Goal: Task Accomplishment & Management: Manage account settings

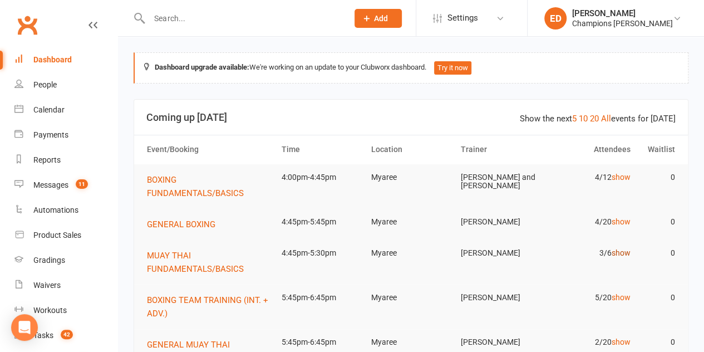
click at [618, 251] on link "show" at bounding box center [620, 252] width 19 height 9
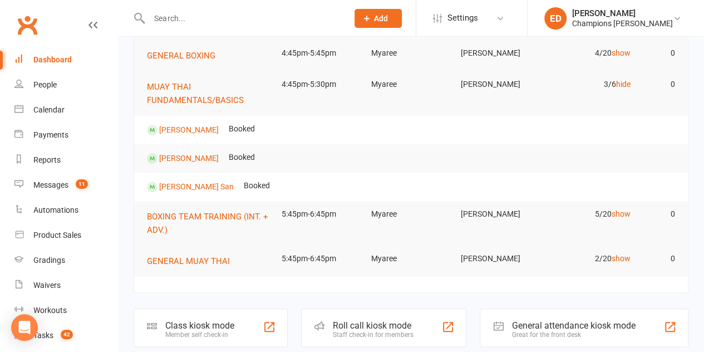
scroll to position [177, 0]
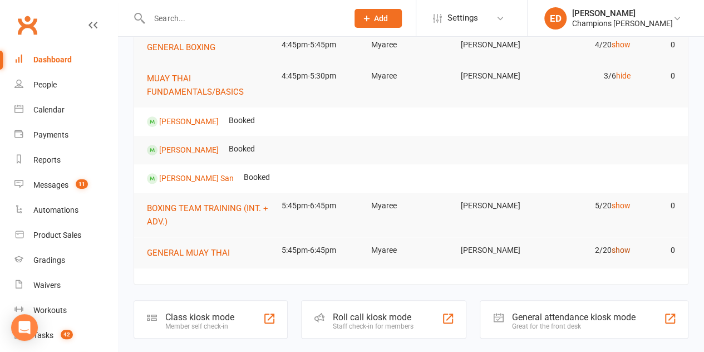
click at [621, 250] on link "show" at bounding box center [620, 249] width 19 height 9
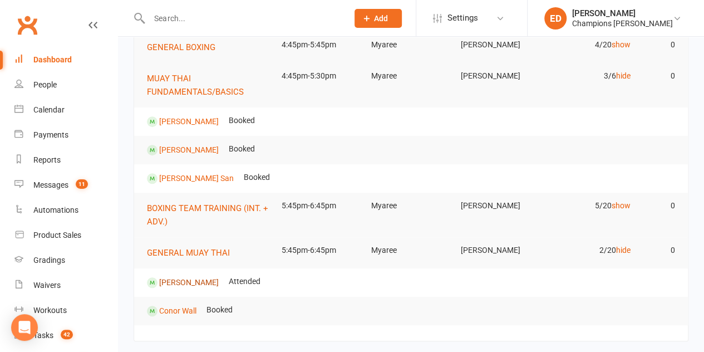
click at [169, 284] on link "[PERSON_NAME]" at bounding box center [189, 281] width 60 height 9
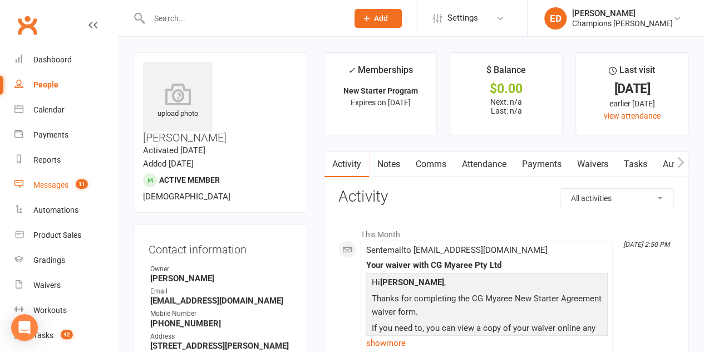
click at [49, 186] on div "Messages" at bounding box center [50, 184] width 35 height 9
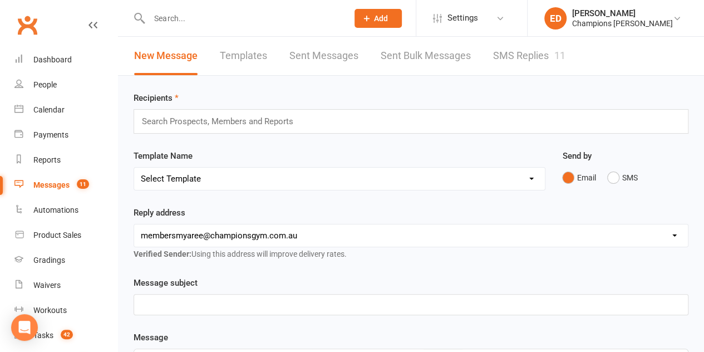
click at [542, 42] on link "SMS Replies 11" at bounding box center [529, 56] width 72 height 38
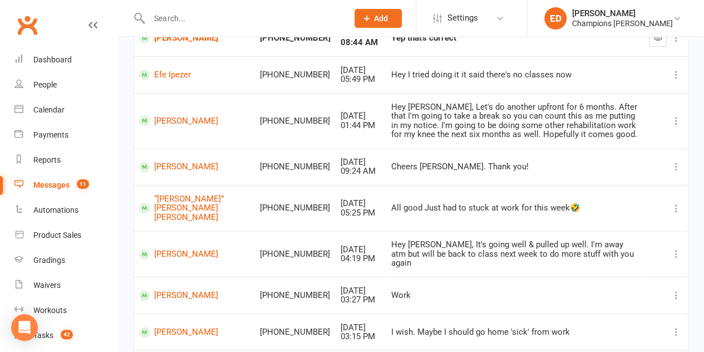
scroll to position [160, 0]
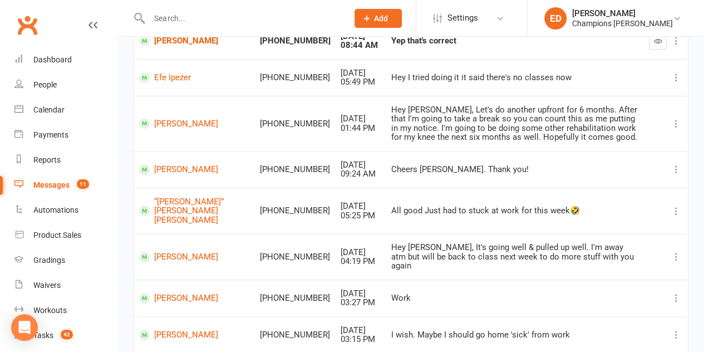
click at [567, 96] on td "Hey [PERSON_NAME], Let's do another upfront for 6 months. After that I'm going …" at bounding box center [515, 123] width 258 height 55
click at [56, 181] on div "Messages" at bounding box center [51, 184] width 36 height 9
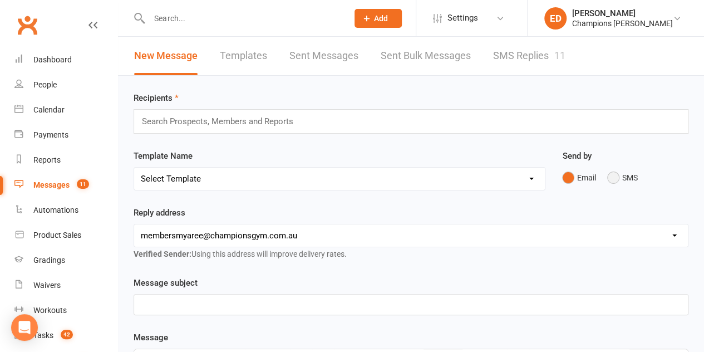
click at [621, 183] on button "SMS" at bounding box center [622, 177] width 30 height 21
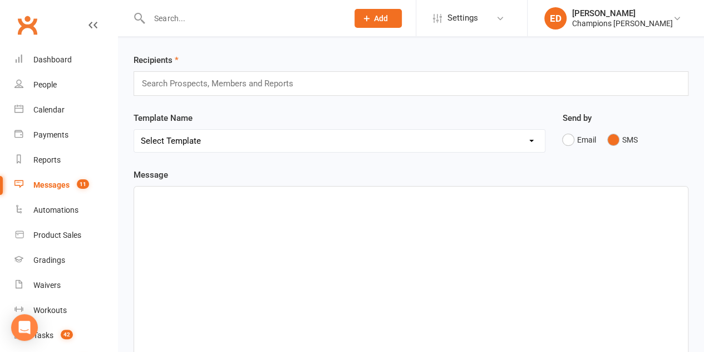
scroll to position [40, 0]
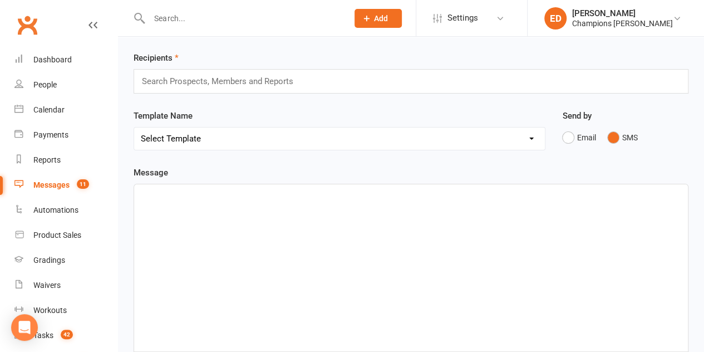
click at [445, 76] on div "Search Prospects, Members and Reports" at bounding box center [411, 81] width 555 height 24
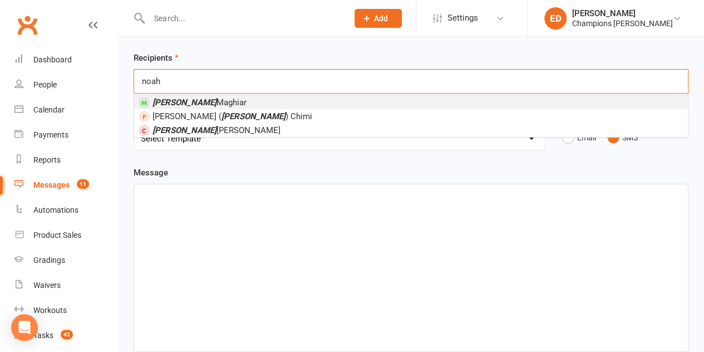
type input "noah"
click at [296, 100] on li "[PERSON_NAME]" at bounding box center [411, 102] width 554 height 14
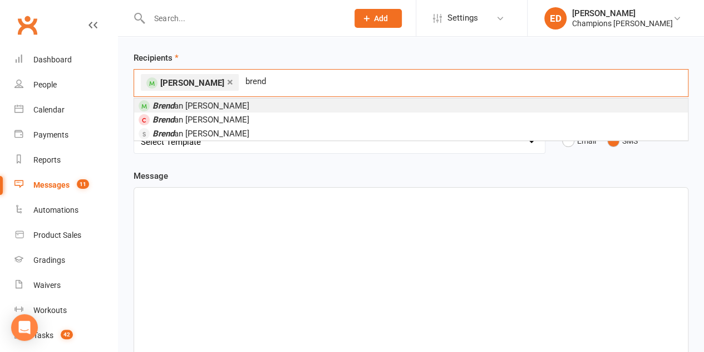
type input "brend"
click at [296, 100] on li "Brend an [PERSON_NAME]" at bounding box center [411, 105] width 554 height 14
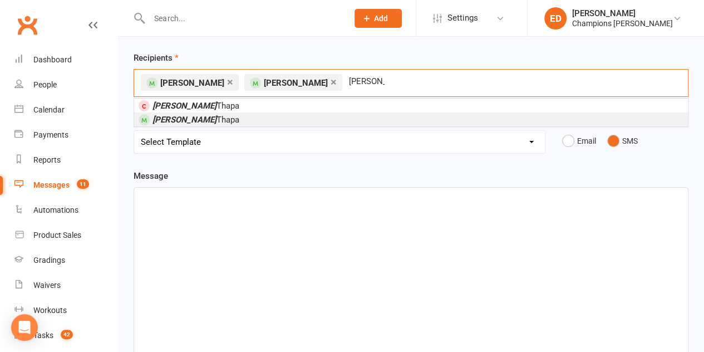
type input "[PERSON_NAME]"
click at [285, 121] on li "[PERSON_NAME]" at bounding box center [411, 119] width 554 height 14
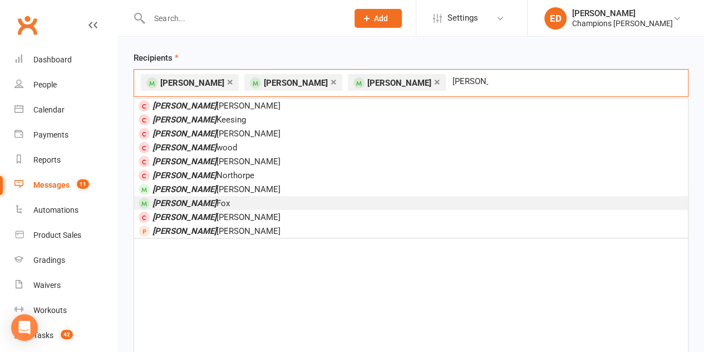
type input "[PERSON_NAME]"
click at [259, 199] on li "[PERSON_NAME]" at bounding box center [411, 203] width 554 height 14
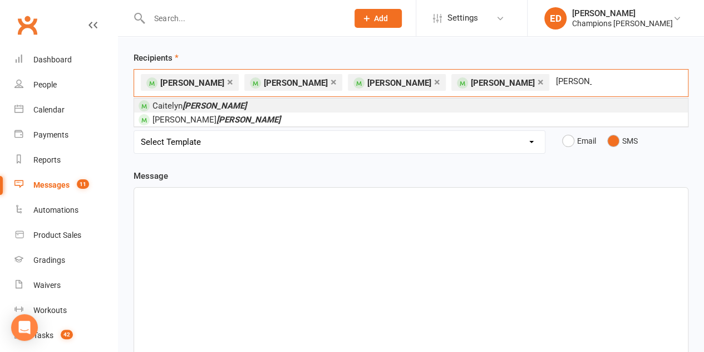
type input "[PERSON_NAME]"
click at [246, 109] on li "Caitelyn [PERSON_NAME]" at bounding box center [411, 105] width 554 height 14
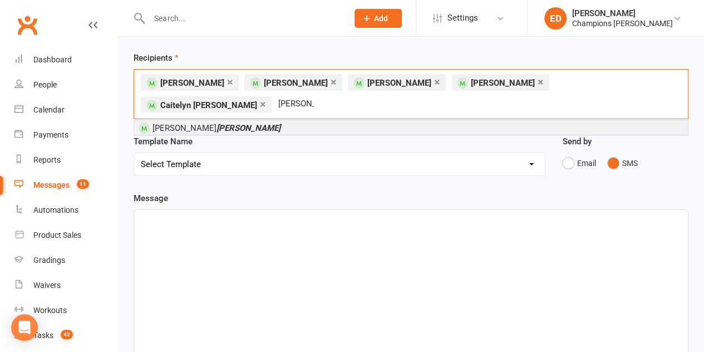
type input "[PERSON_NAME]"
click at [246, 121] on li "[PERSON_NAME]" at bounding box center [411, 128] width 554 height 14
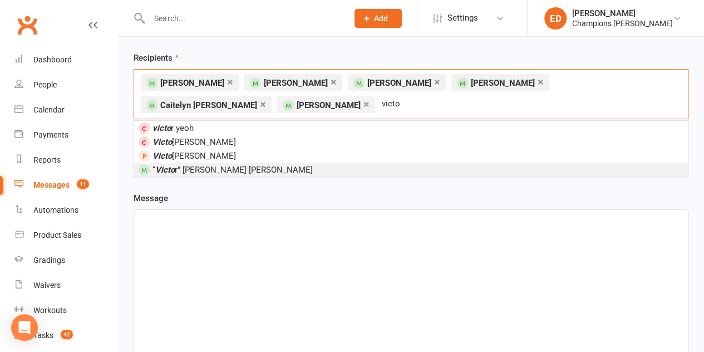
type input "victo"
click at [228, 166] on span "“ Victo r” [PERSON_NAME] [PERSON_NAME]" at bounding box center [232, 170] width 160 height 10
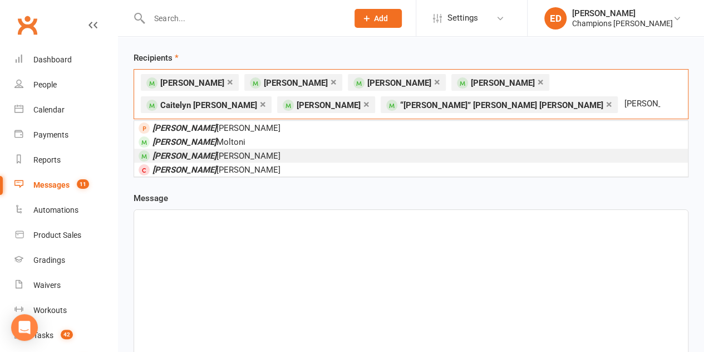
type input "[PERSON_NAME]"
click at [268, 149] on li "[PERSON_NAME]" at bounding box center [411, 156] width 554 height 14
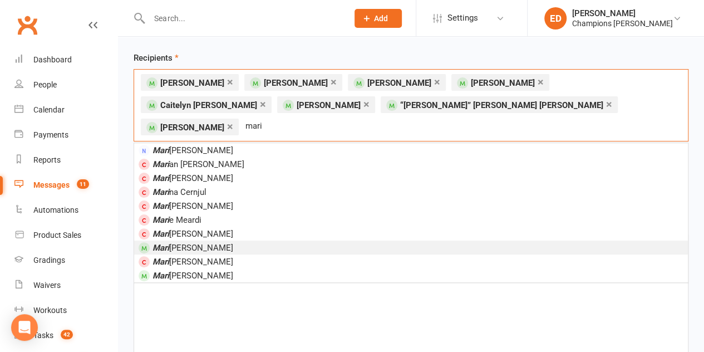
type input "mari"
click at [254, 240] on li "[PERSON_NAME] [PERSON_NAME]" at bounding box center [411, 247] width 554 height 14
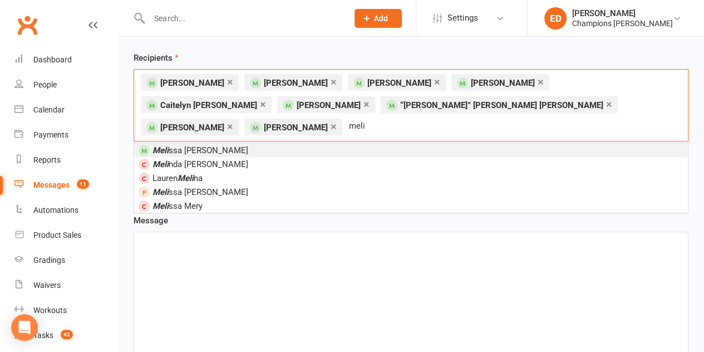
type input "meli"
click at [250, 143] on li "Meli ssa [PERSON_NAME]" at bounding box center [411, 150] width 554 height 14
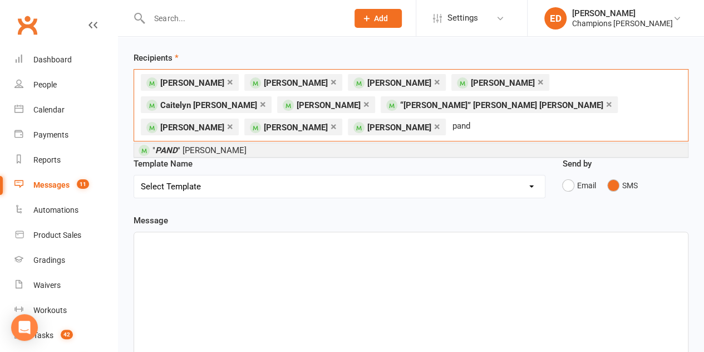
type input "pand"
click at [246, 145] on span "" PAND " [PERSON_NAME]" at bounding box center [199, 150] width 94 height 10
type input "sera"
click at [240, 144] on li "[PERSON_NAME]" at bounding box center [411, 150] width 554 height 14
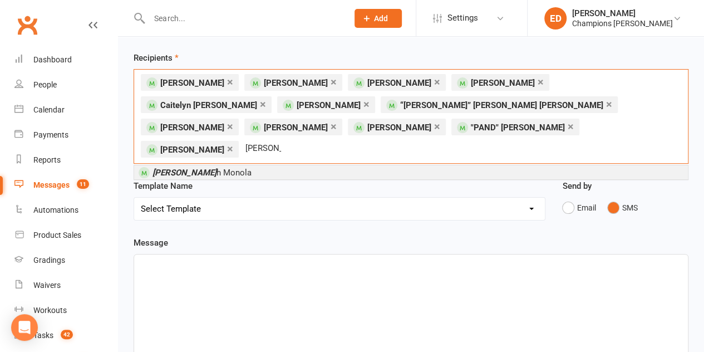
type input "[PERSON_NAME]"
click at [249, 165] on li "[PERSON_NAME]" at bounding box center [411, 172] width 554 height 14
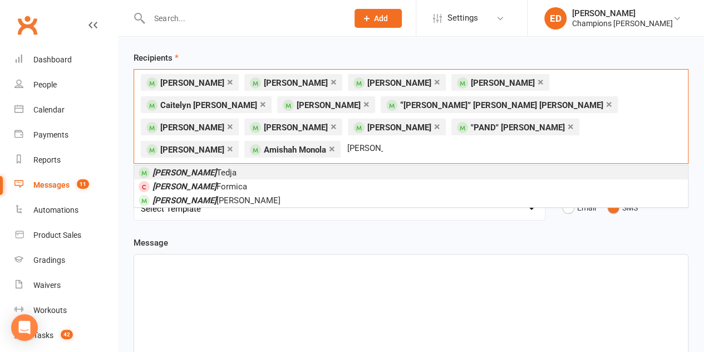
type input "[PERSON_NAME]"
click at [225, 165] on li "[PERSON_NAME]" at bounding box center [411, 172] width 554 height 14
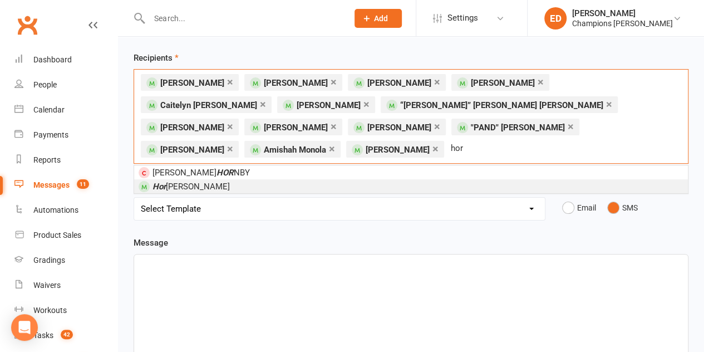
type input "hor"
click at [219, 179] on li "Hor [PERSON_NAME]" at bounding box center [411, 186] width 554 height 14
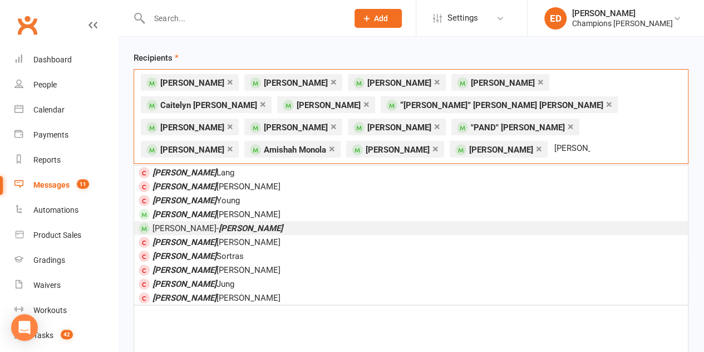
type input "[PERSON_NAME]"
click at [219, 223] on em "[PERSON_NAME]" at bounding box center [251, 228] width 64 height 10
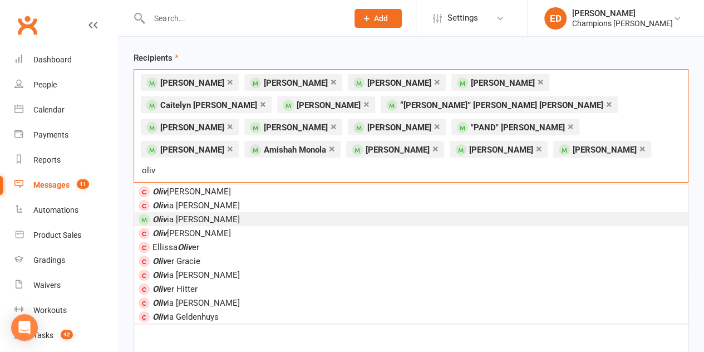
type input "oliv"
click at [197, 214] on span "Oliv ia [PERSON_NAME]" at bounding box center [195, 219] width 87 height 10
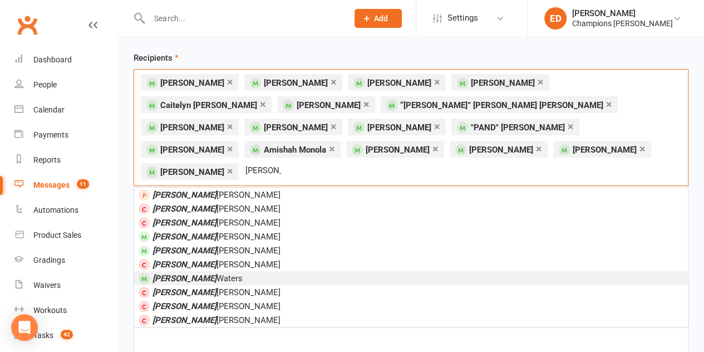
type input "[PERSON_NAME]"
click at [187, 273] on span "[PERSON_NAME]" at bounding box center [197, 278] width 90 height 10
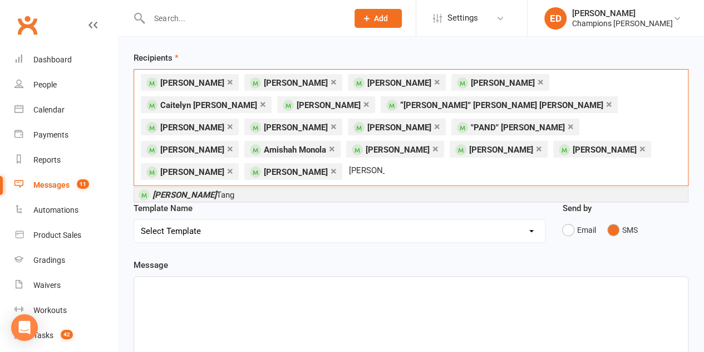
type input "[PERSON_NAME]"
click at [248, 187] on li "[PERSON_NAME]" at bounding box center [411, 194] width 554 height 14
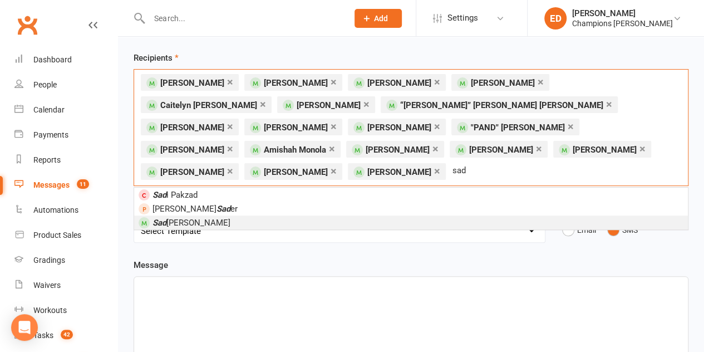
type input "sad"
click at [271, 215] on li "Sad [PERSON_NAME]" at bounding box center [411, 222] width 554 height 14
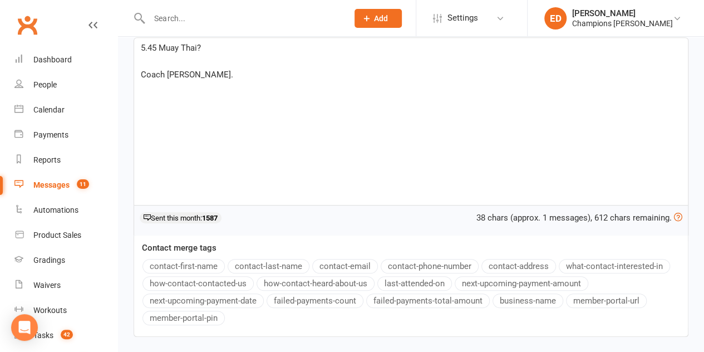
scroll to position [338, 0]
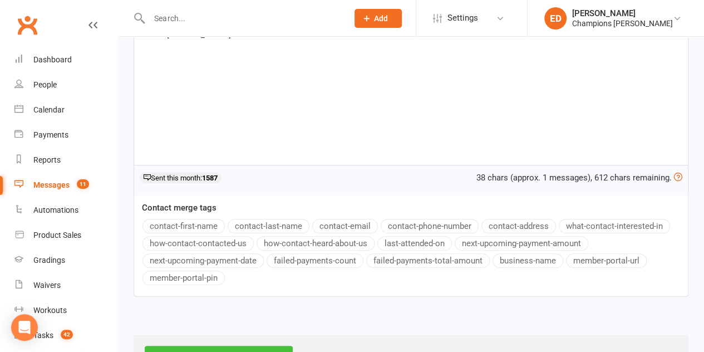
click at [268, 345] on input "Next Step - Confirm Recipients" at bounding box center [219, 356] width 148 height 23
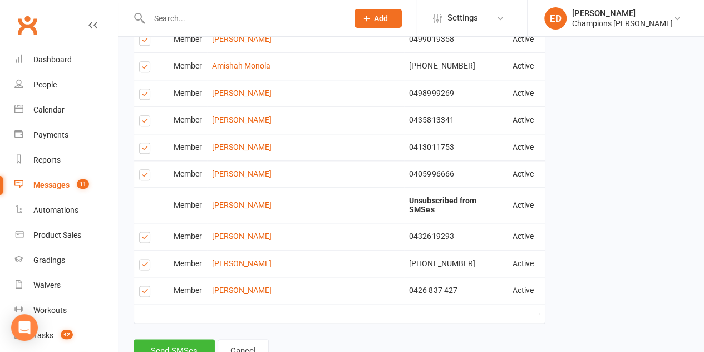
scroll to position [600, 0]
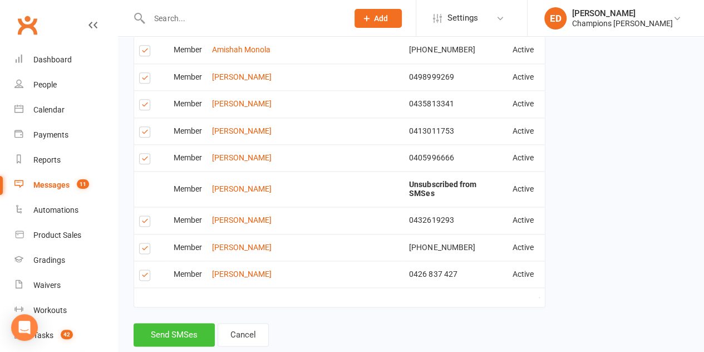
click at [156, 326] on button "Send SMSes" at bounding box center [174, 334] width 81 height 23
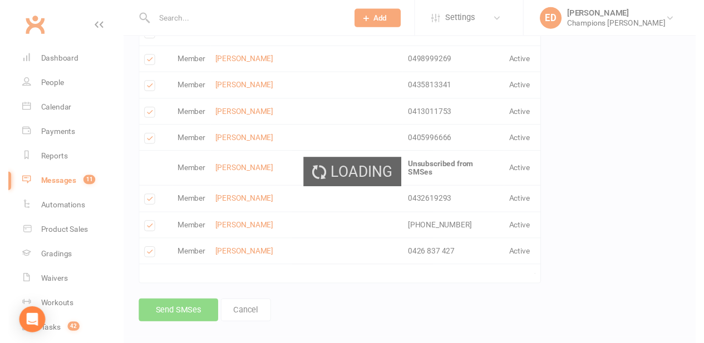
scroll to position [583, 0]
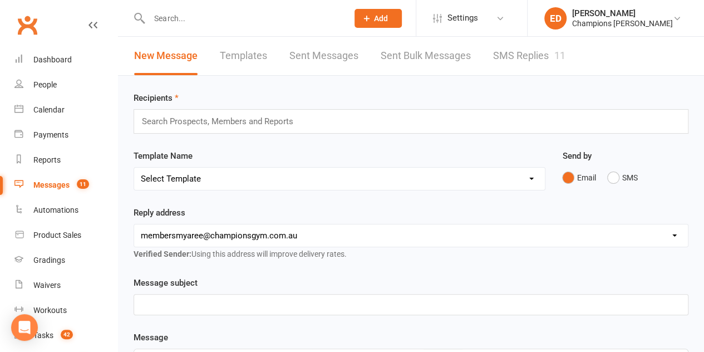
click at [78, 182] on span "11" at bounding box center [83, 183] width 12 height 9
click at [66, 185] on div "Messages" at bounding box center [51, 184] width 36 height 9
click at [533, 56] on link "SMS Replies 11" at bounding box center [529, 56] width 72 height 38
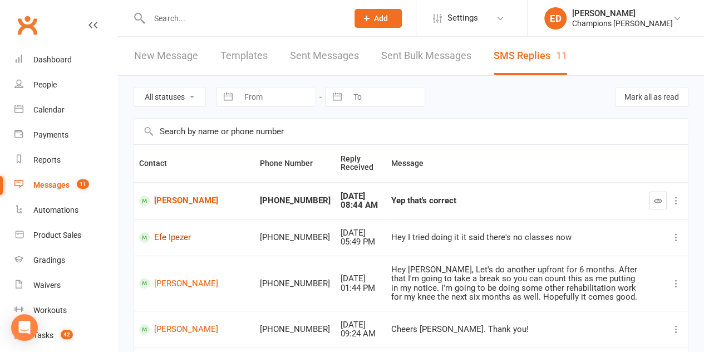
click at [181, 236] on link "Efe Ipezer" at bounding box center [194, 237] width 111 height 11
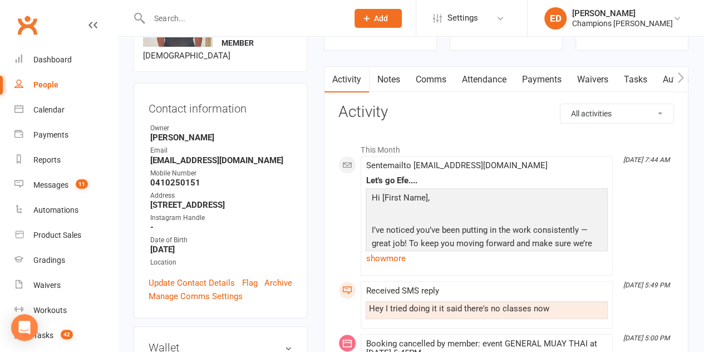
scroll to position [91, 0]
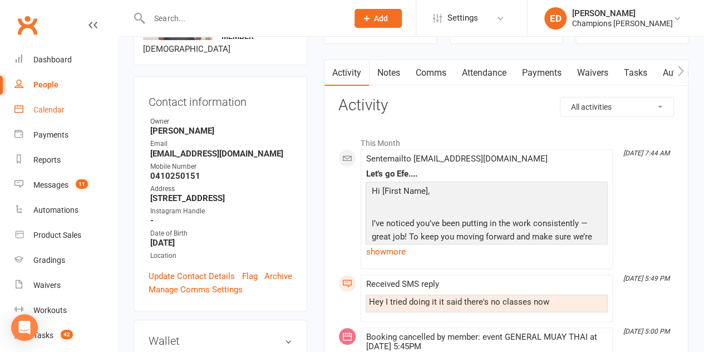
click at [59, 115] on link "Calendar" at bounding box center [65, 109] width 103 height 25
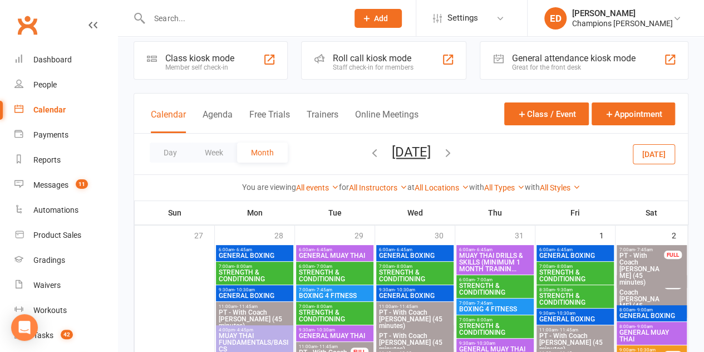
scroll to position [19, 0]
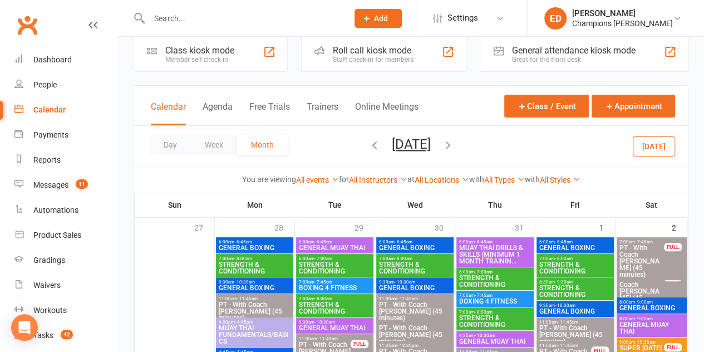
click at [454, 145] on icon "button" at bounding box center [448, 145] width 12 height 12
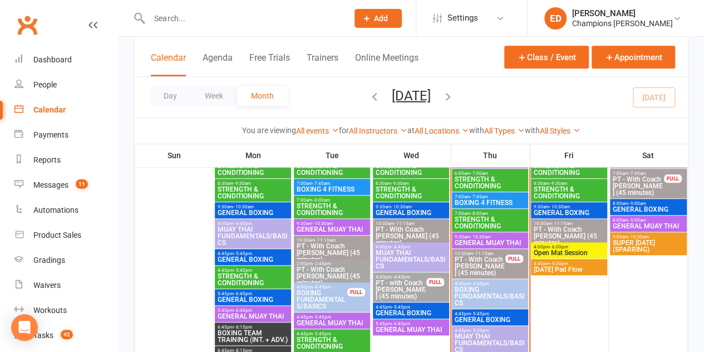
scroll to position [443, 0]
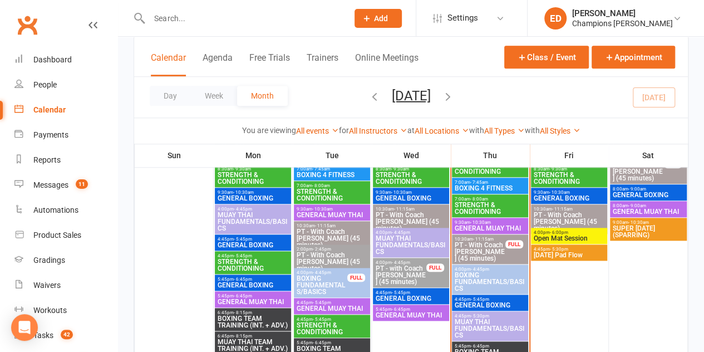
click at [496, 312] on div "4:45pm - 5:30pm MUAY THAI FUNDAMENTALS/BASICS" at bounding box center [490, 325] width 76 height 29
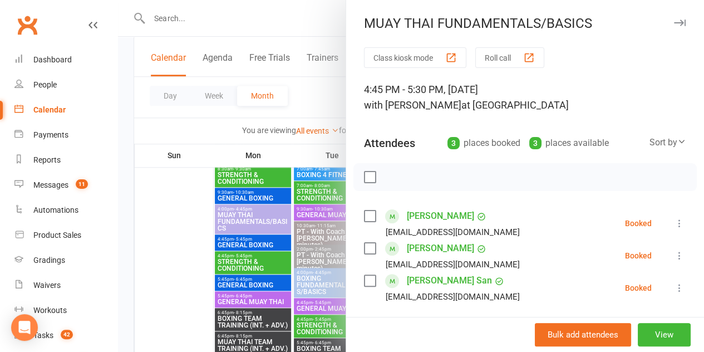
click at [168, 305] on div at bounding box center [411, 176] width 586 height 352
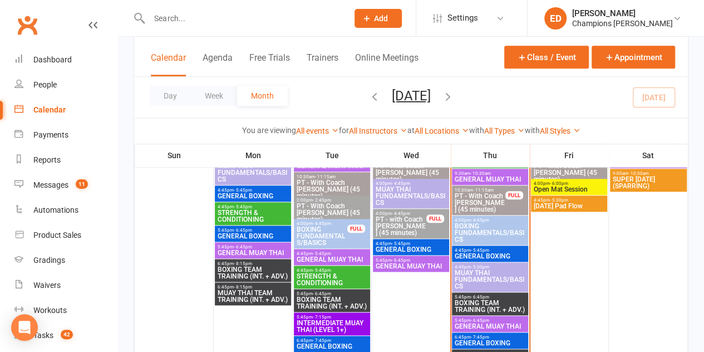
scroll to position [508, 0]
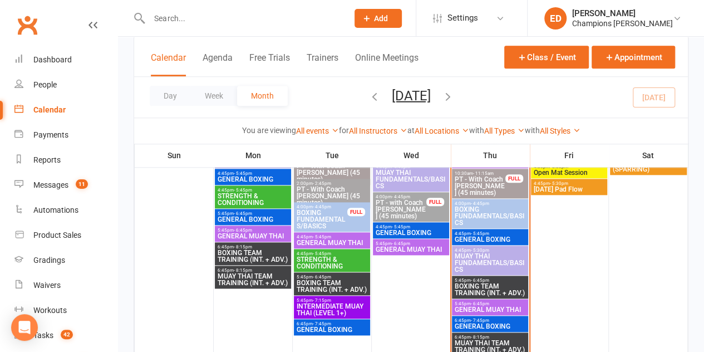
click at [496, 308] on span "GENERAL MUAY THAI" at bounding box center [490, 309] width 72 height 7
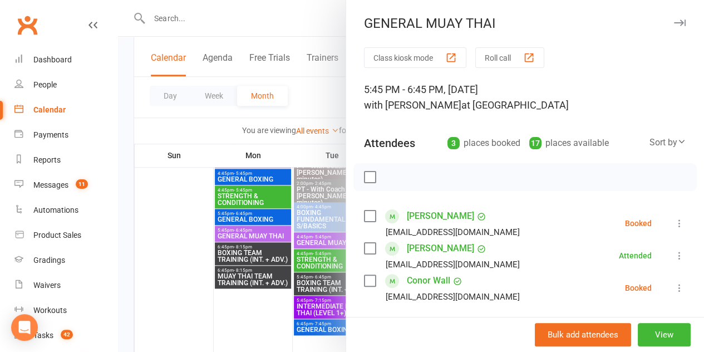
click at [273, 303] on div at bounding box center [411, 176] width 586 height 352
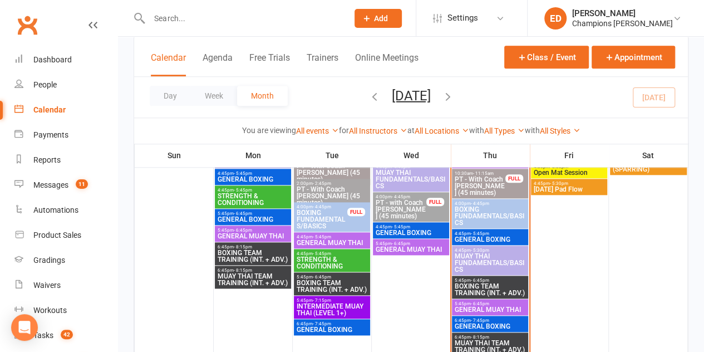
click at [509, 265] on span "MUAY THAI FUNDAMENTALS/BASICS" at bounding box center [490, 263] width 72 height 20
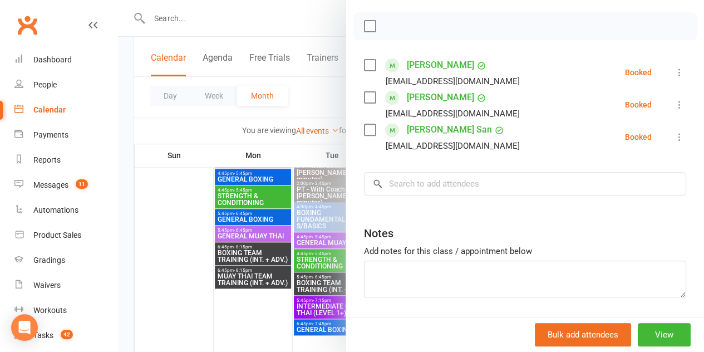
scroll to position [160, 0]
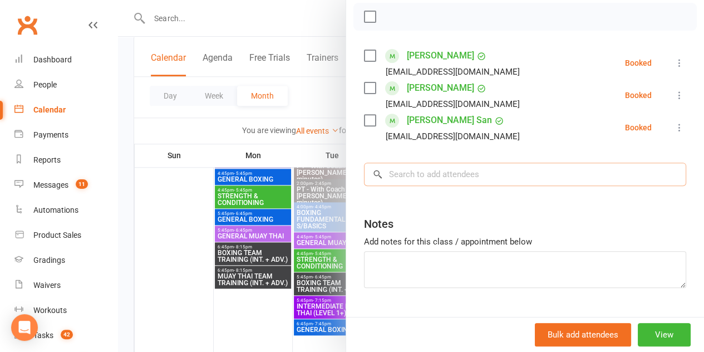
click at [527, 174] on input "search" at bounding box center [525, 173] width 322 height 23
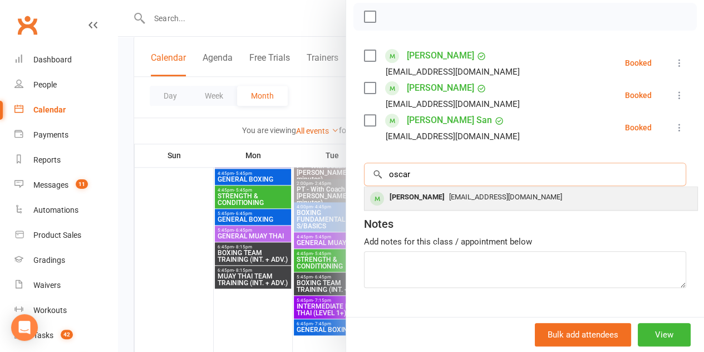
type input "oscar"
click at [494, 200] on div "[EMAIL_ADDRESS][DOMAIN_NAME]" at bounding box center [531, 197] width 324 height 16
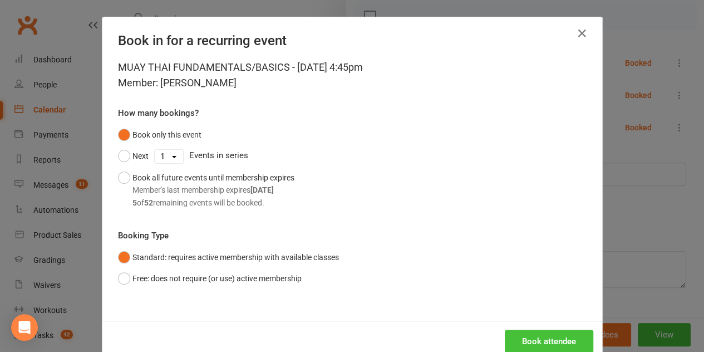
click at [521, 341] on button "Book attendee" at bounding box center [549, 340] width 88 height 23
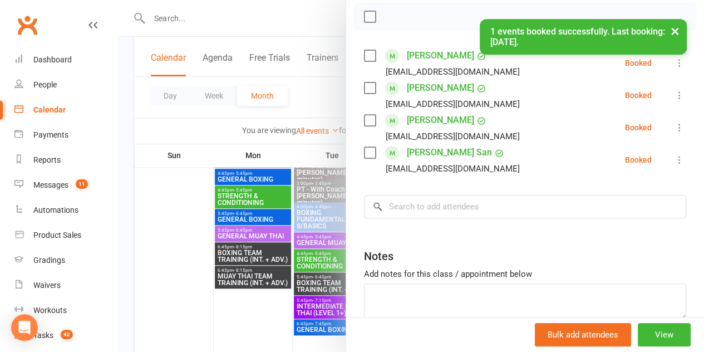
click at [261, 315] on div at bounding box center [411, 176] width 586 height 352
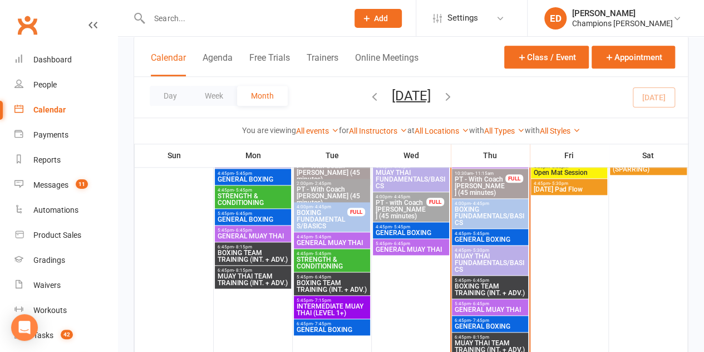
click at [507, 302] on span "5:45pm - 6:45pm" at bounding box center [490, 303] width 72 height 5
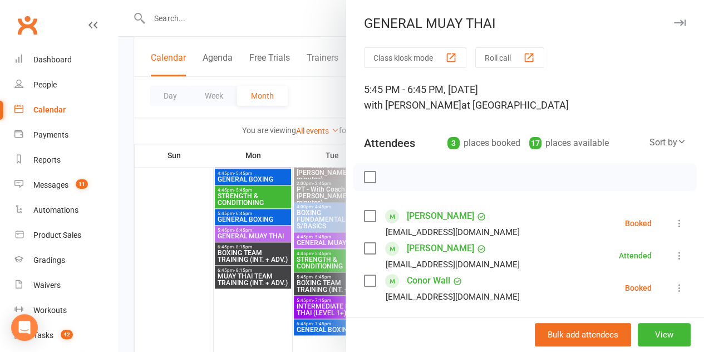
click at [364, 250] on label at bounding box center [369, 248] width 11 height 11
click at [461, 178] on icon "button" at bounding box center [465, 177] width 9 height 10
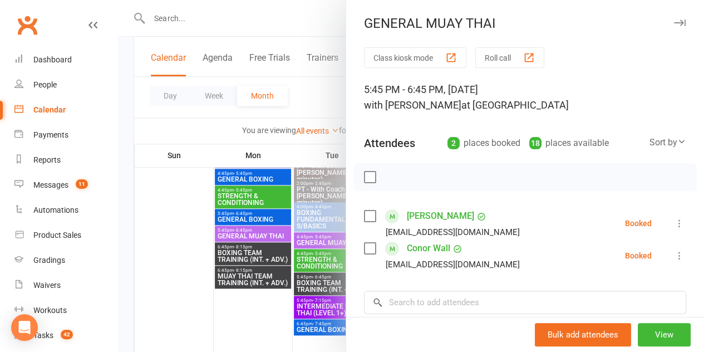
click at [280, 23] on div at bounding box center [411, 176] width 586 height 352
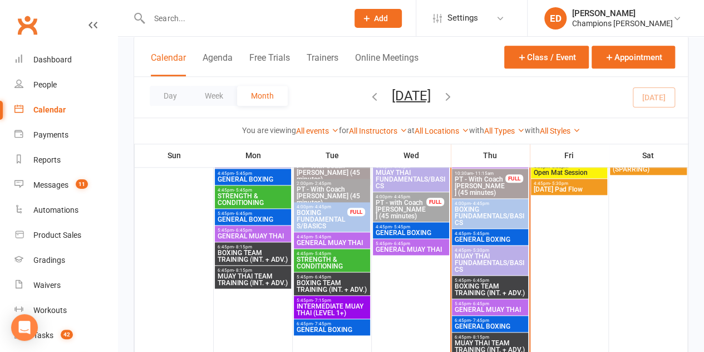
click at [280, 23] on input "text" at bounding box center [243, 19] width 194 height 16
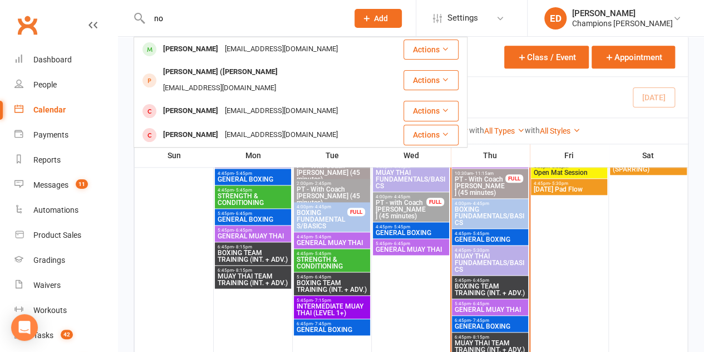
type input "n"
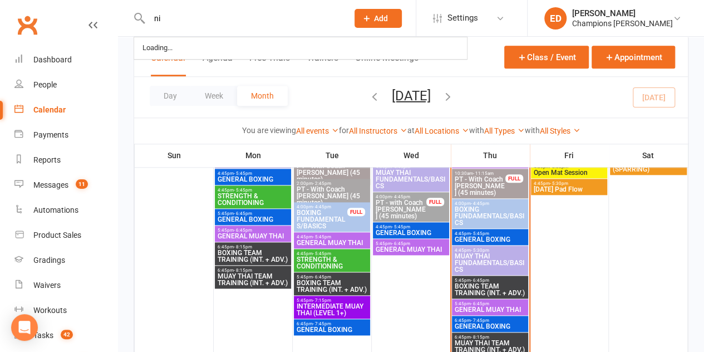
type input "n"
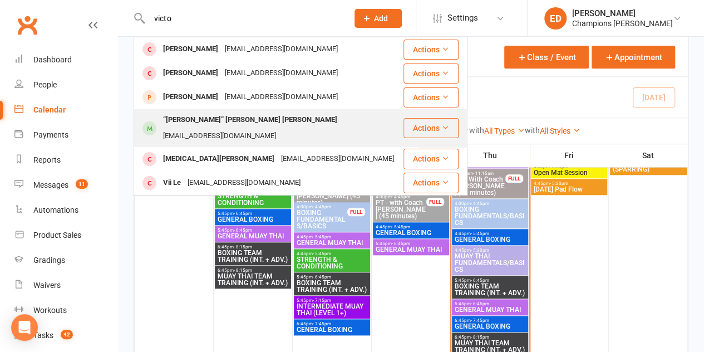
type input "victo"
click at [234, 124] on div "“[PERSON_NAME]” [PERSON_NAME] [PERSON_NAME]" at bounding box center [250, 120] width 181 height 16
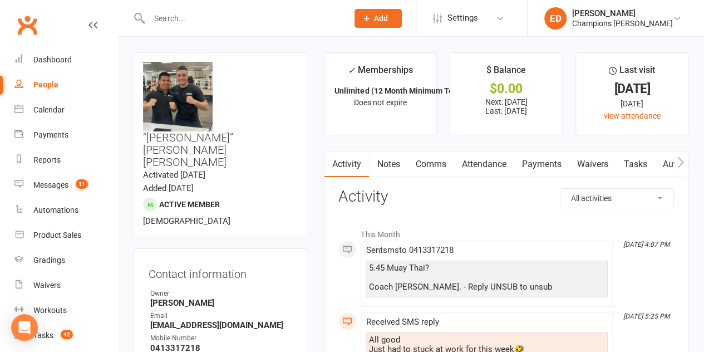
click at [312, 17] on input "text" at bounding box center [243, 19] width 194 height 16
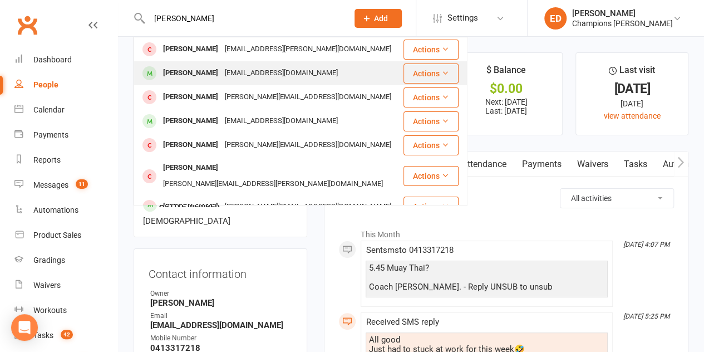
type input "[PERSON_NAME]"
click at [271, 68] on div "[EMAIL_ADDRESS][DOMAIN_NAME]" at bounding box center [281, 73] width 120 height 16
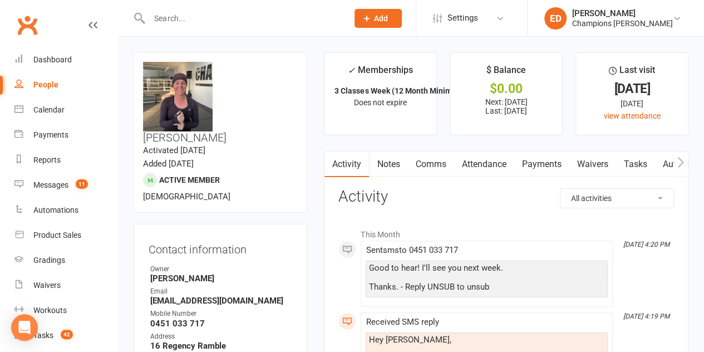
click at [398, 170] on link "Notes" at bounding box center [388, 164] width 38 height 26
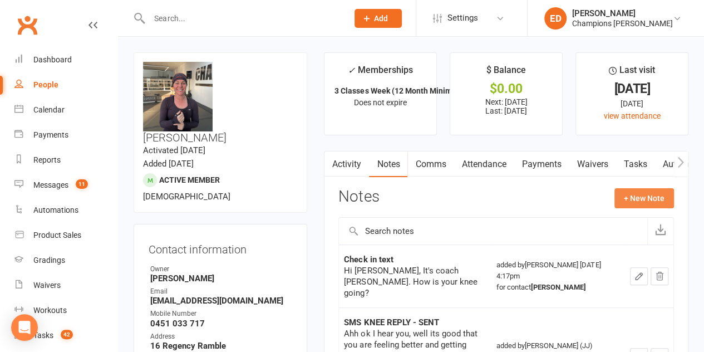
click at [628, 199] on button "+ New Note" at bounding box center [644, 198] width 60 height 20
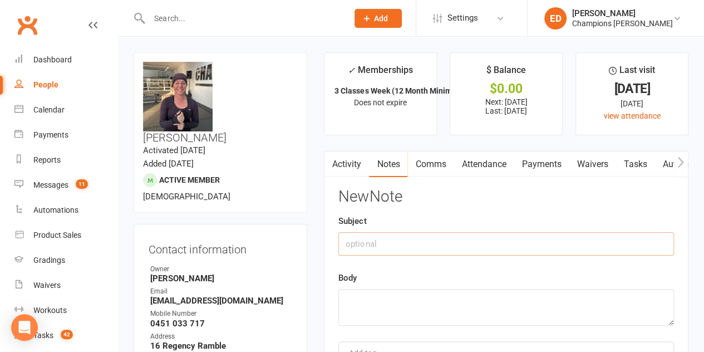
click at [566, 248] on input "text" at bounding box center [505, 243] width 335 height 23
type input "is away"
click at [445, 317] on textarea at bounding box center [505, 307] width 335 height 37
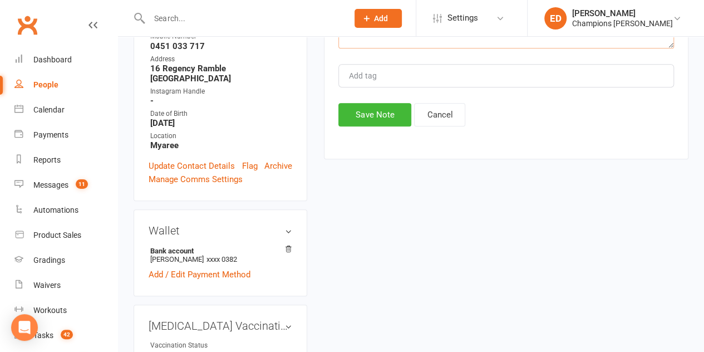
scroll to position [254, 0]
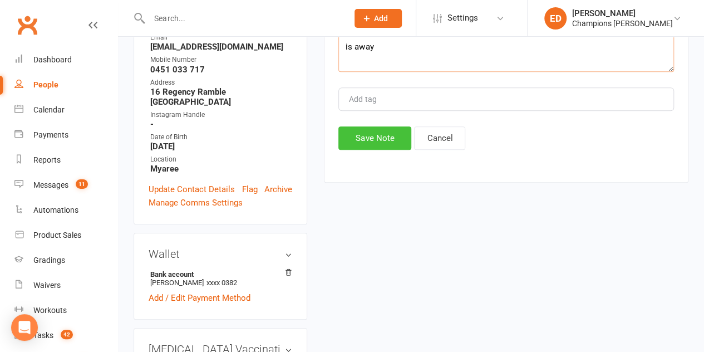
type textarea "is away"
click at [372, 141] on button "Save Note" at bounding box center [374, 137] width 73 height 23
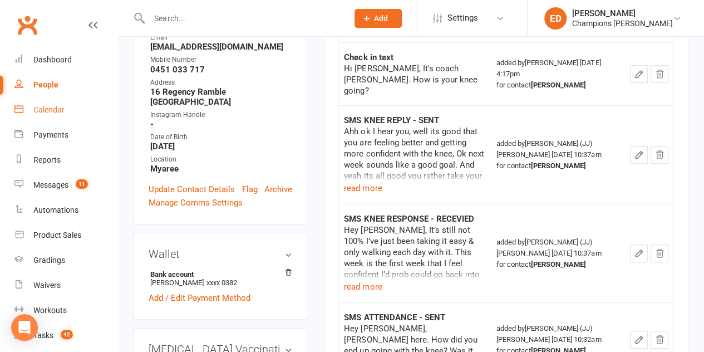
click at [55, 110] on div "Calendar" at bounding box center [48, 109] width 31 height 9
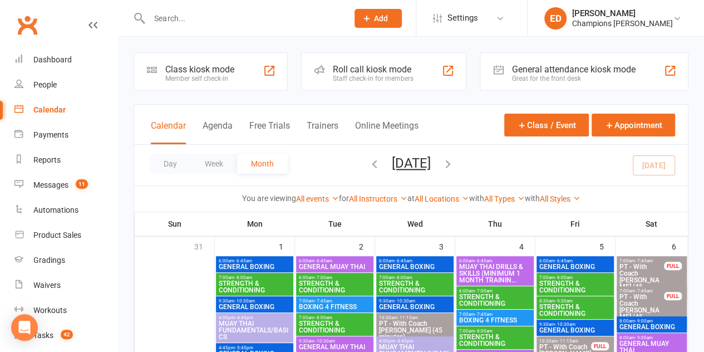
click at [55, 110] on div "Calendar" at bounding box center [49, 109] width 32 height 9
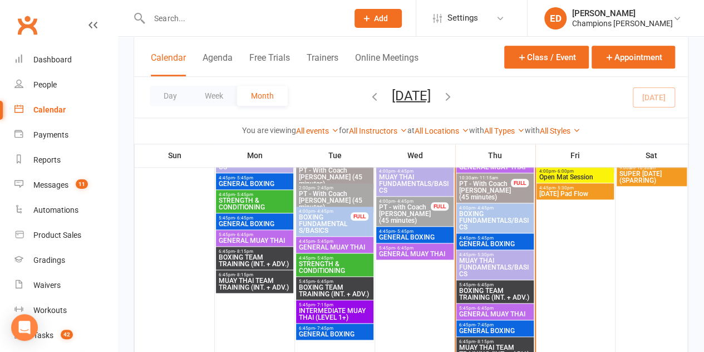
scroll to position [509, 0]
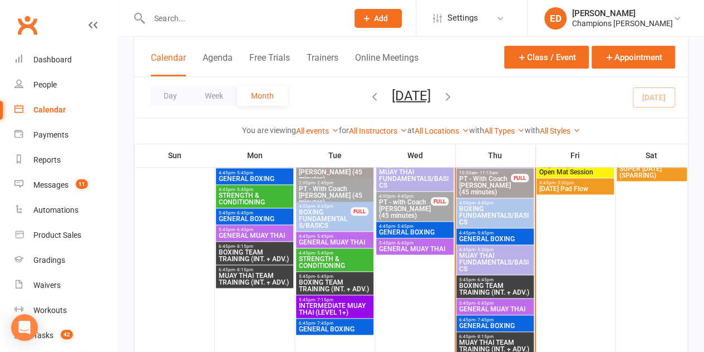
click at [488, 253] on span "MUAY THAI FUNDAMENTALS/BASICS" at bounding box center [494, 262] width 73 height 20
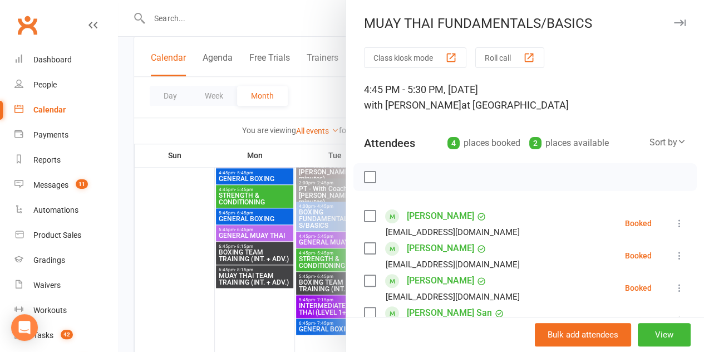
click at [364, 216] on label at bounding box center [369, 215] width 11 height 11
click at [364, 243] on label at bounding box center [369, 248] width 11 height 11
click at [364, 285] on label at bounding box center [369, 280] width 11 height 11
click at [360, 318] on div "Bulk add attendees View" at bounding box center [525, 334] width 358 height 35
click at [364, 313] on label at bounding box center [369, 312] width 11 height 11
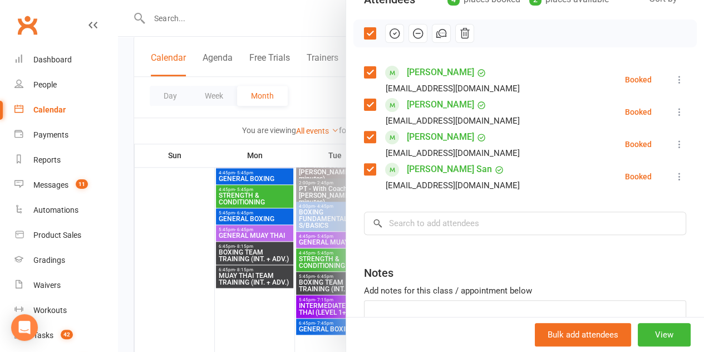
scroll to position [218, 0]
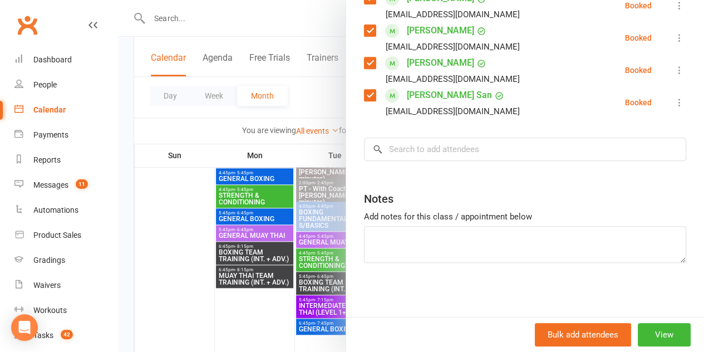
click at [147, 213] on div at bounding box center [411, 176] width 586 height 352
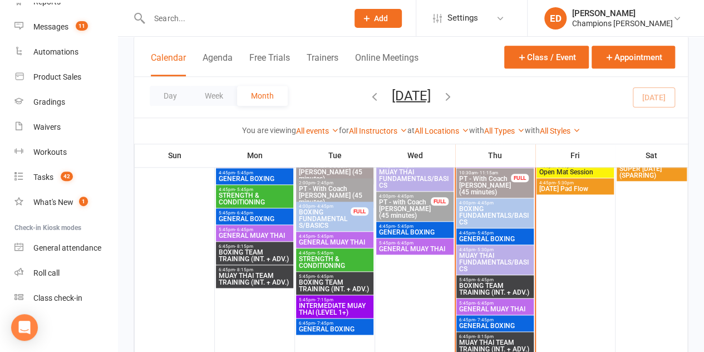
scroll to position [158, 0]
click at [44, 278] on link "Roll call" at bounding box center [65, 272] width 103 height 25
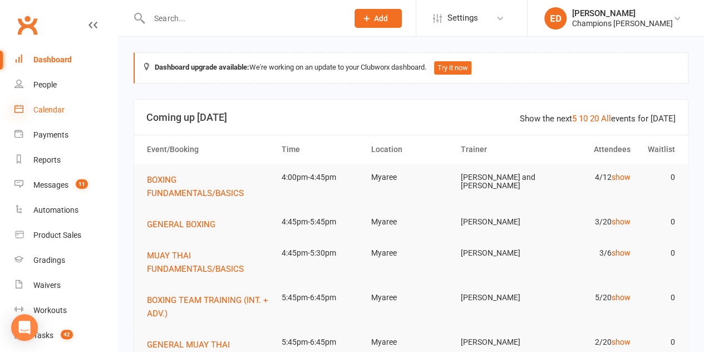
click at [22, 106] on icon at bounding box center [18, 108] width 9 height 9
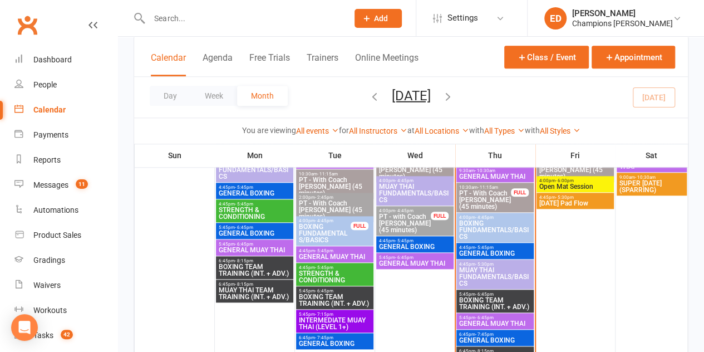
scroll to position [511, 0]
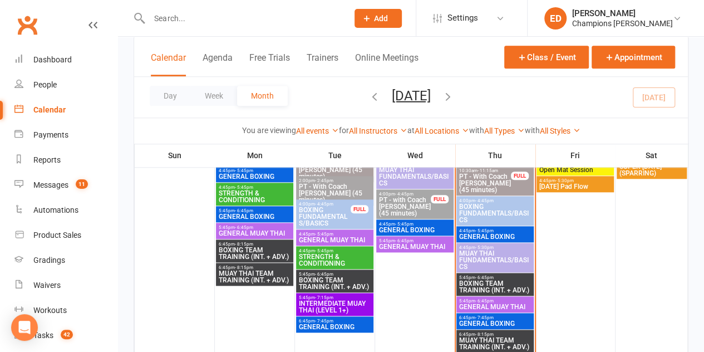
click at [403, 239] on span "- 6:45pm" at bounding box center [404, 240] width 18 height 5
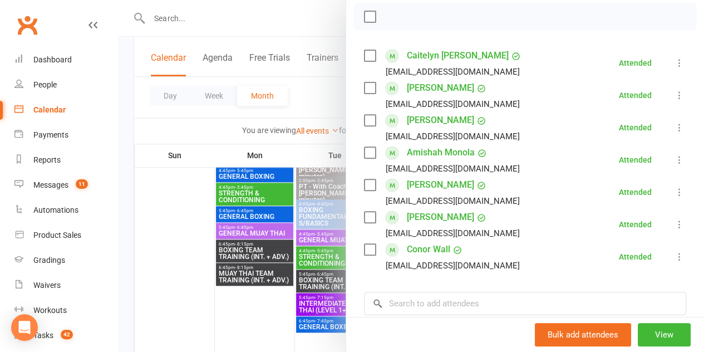
scroll to position [166, 0]
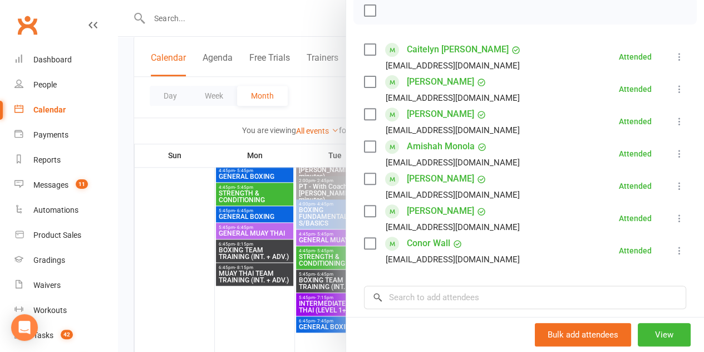
click at [176, 194] on div at bounding box center [411, 176] width 586 height 352
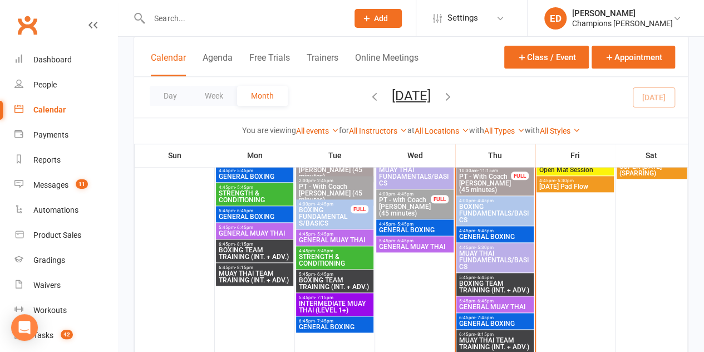
click at [347, 241] on span "GENERAL MUAY THAI" at bounding box center [334, 239] width 73 height 7
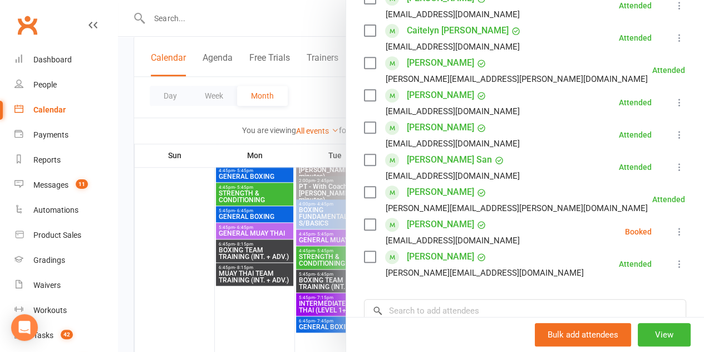
scroll to position [223, 0]
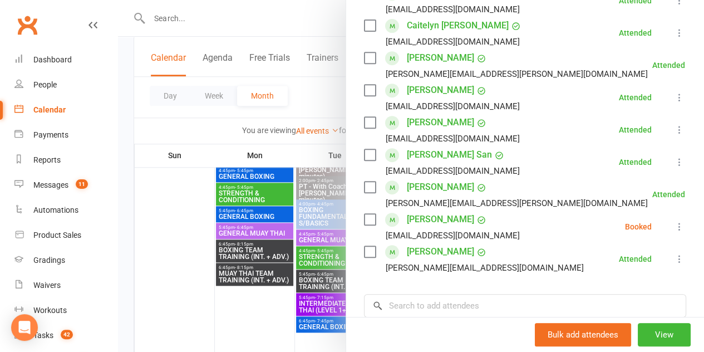
click at [181, 320] on div at bounding box center [411, 176] width 586 height 352
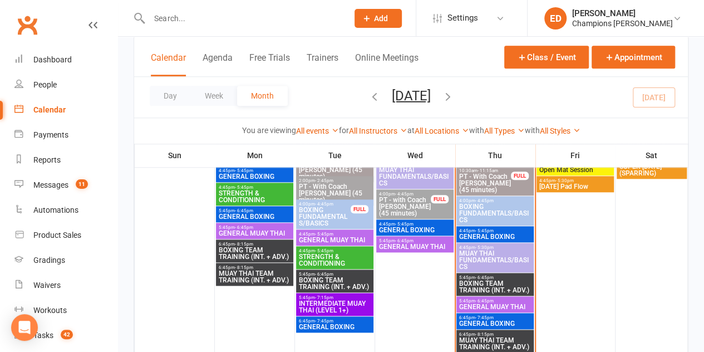
click at [255, 228] on span "5:45pm - 6:45pm" at bounding box center [254, 227] width 73 height 5
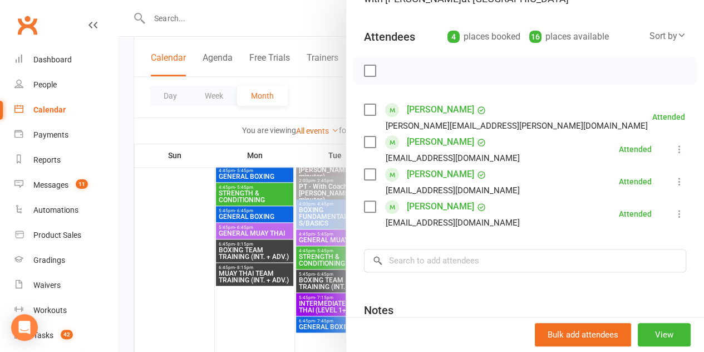
scroll to position [135, 0]
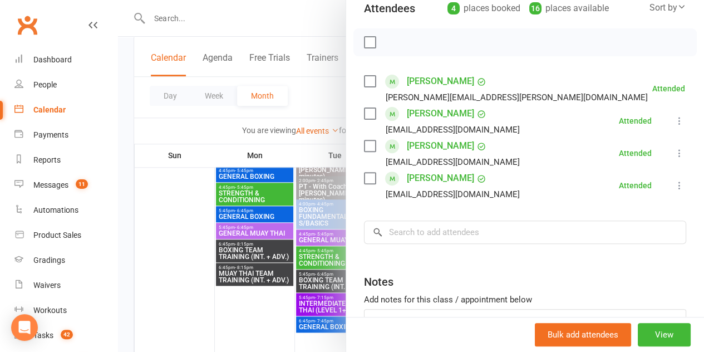
click at [207, 230] on div at bounding box center [411, 176] width 586 height 352
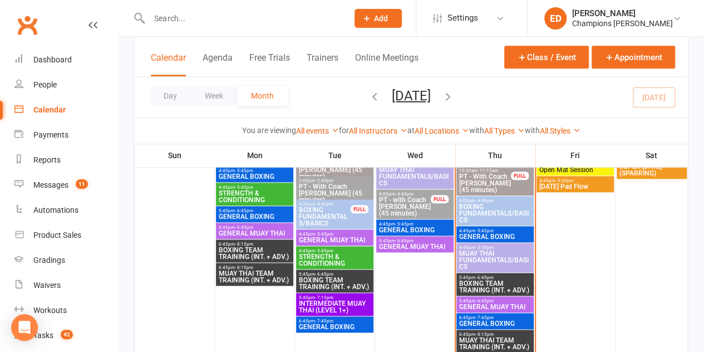
click at [368, 98] on icon "button" at bounding box center [374, 96] width 12 height 12
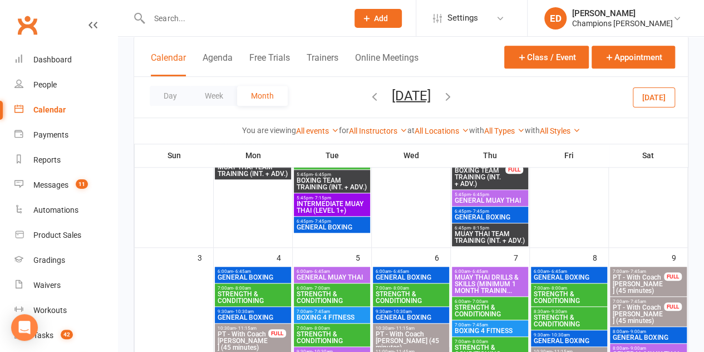
scroll to position [559, 0]
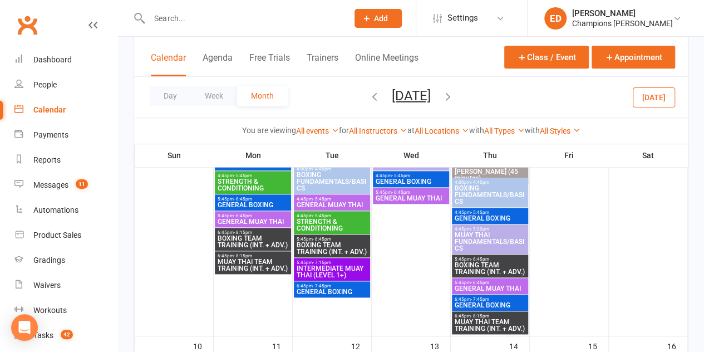
click at [504, 282] on span "5:45pm - 6:45pm" at bounding box center [490, 282] width 72 height 5
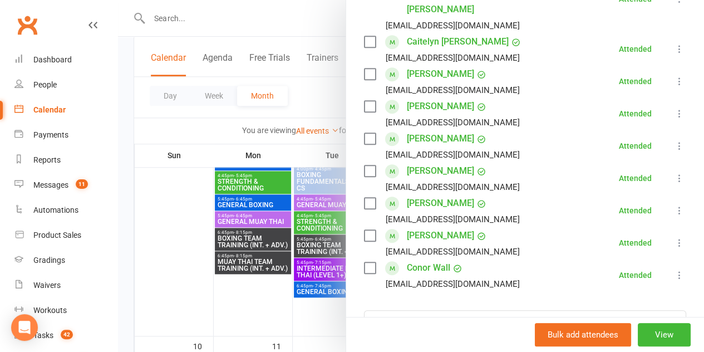
scroll to position [243, 0]
click at [186, 220] on div at bounding box center [411, 176] width 586 height 352
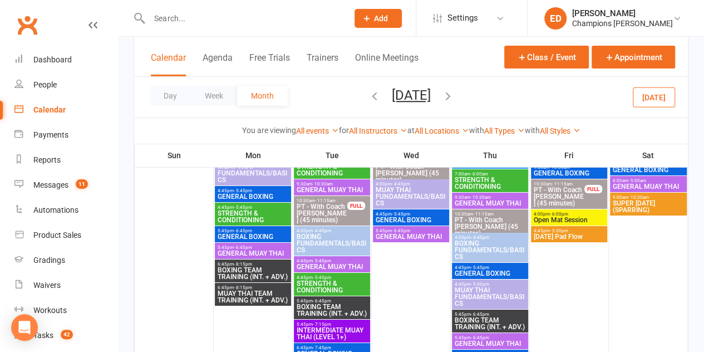
scroll to position [1880, 0]
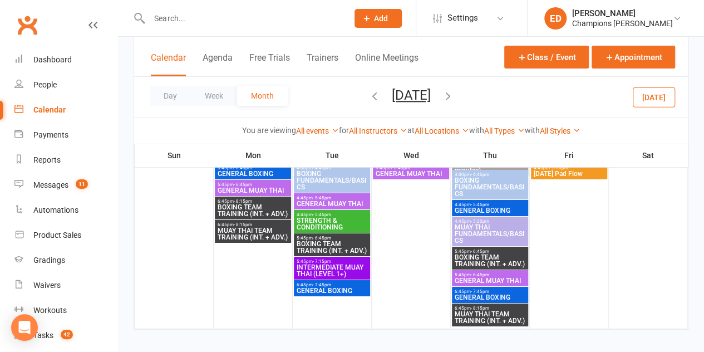
click at [496, 277] on span "GENERAL MUAY THAI" at bounding box center [490, 280] width 72 height 7
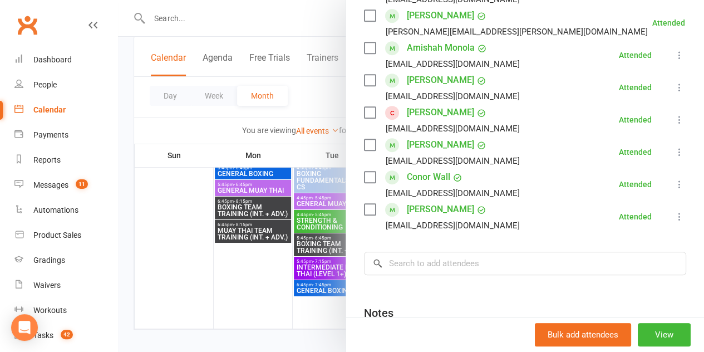
scroll to position [273, 0]
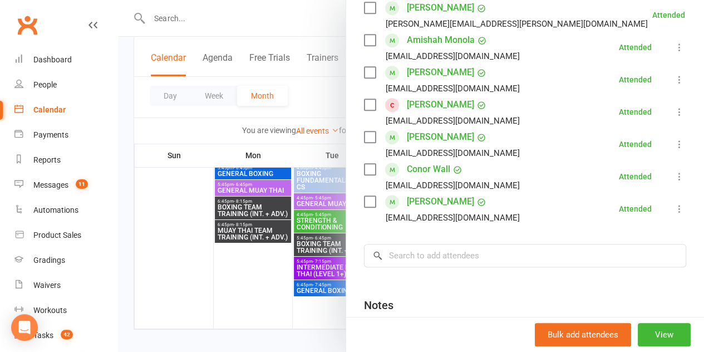
click at [224, 260] on div at bounding box center [411, 176] width 586 height 352
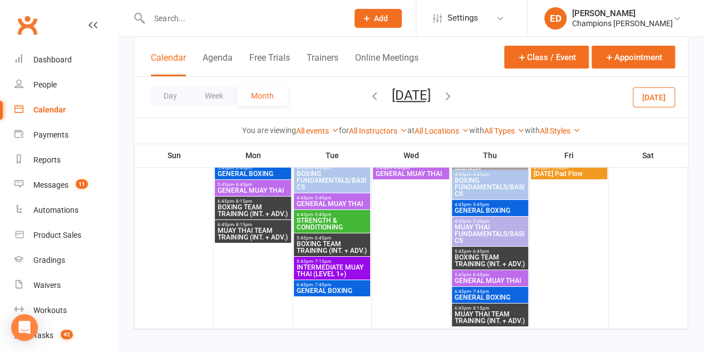
click at [347, 197] on span "4:45pm - 5:45pm" at bounding box center [332, 197] width 72 height 5
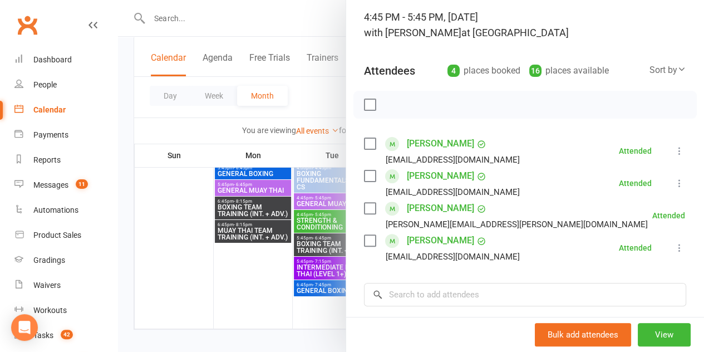
scroll to position [82, 0]
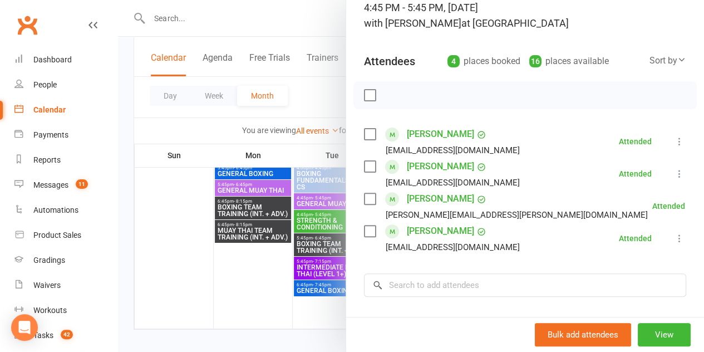
click at [243, 271] on div at bounding box center [411, 176] width 586 height 352
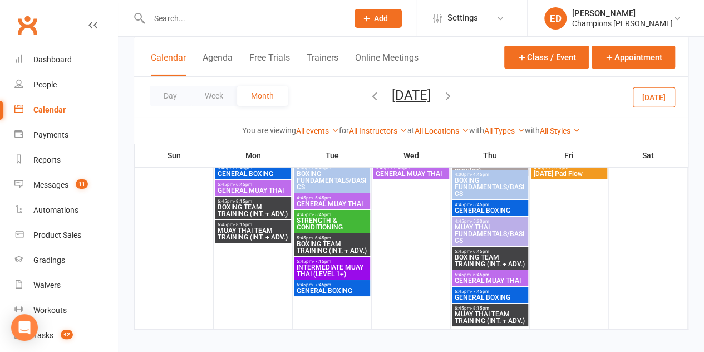
click at [254, 184] on span "5:45pm - 6:45pm" at bounding box center [253, 184] width 72 height 5
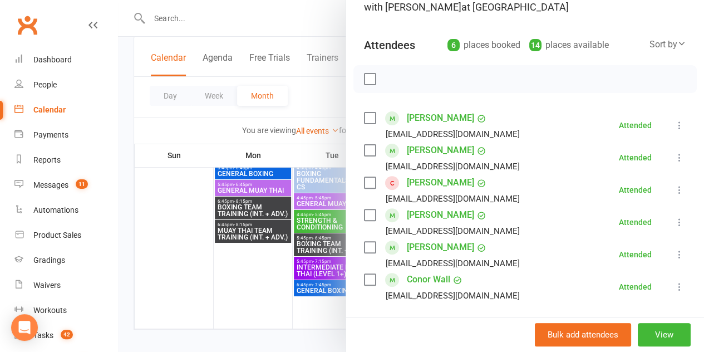
scroll to position [123, 0]
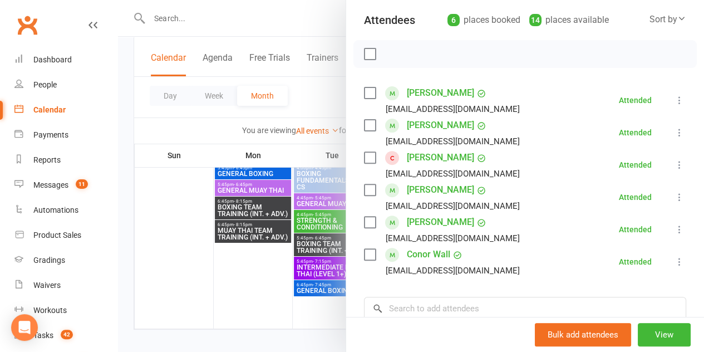
click at [221, 23] on div at bounding box center [411, 176] width 586 height 352
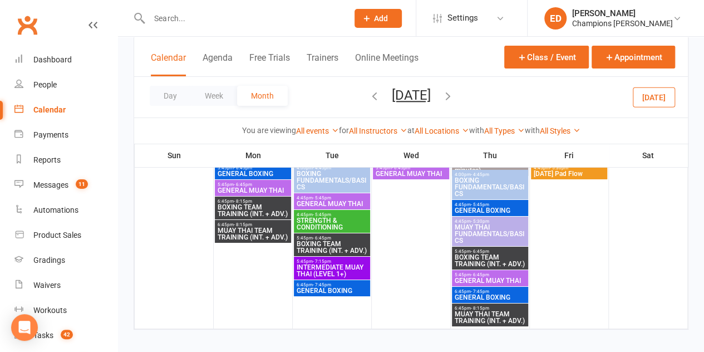
click at [208, 27] on div at bounding box center [237, 18] width 206 height 36
click at [208, 21] on input "text" at bounding box center [243, 19] width 194 height 16
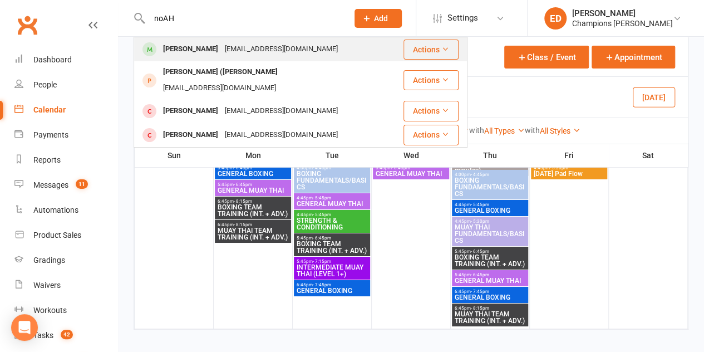
type input "noAH"
click at [194, 60] on div "Noah Maghiar noahmaghiar@outlook.com" at bounding box center [269, 49] width 268 height 23
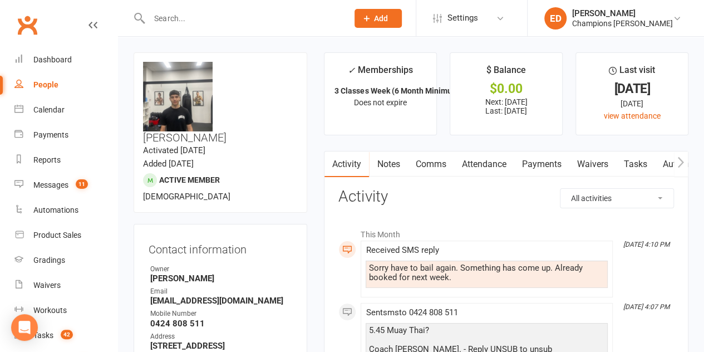
click at [383, 157] on link "Notes" at bounding box center [388, 164] width 38 height 26
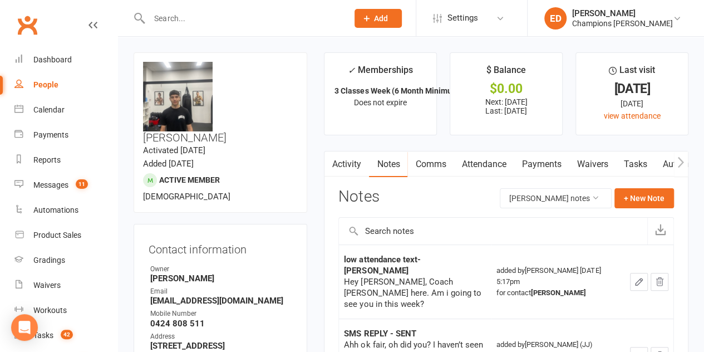
click at [629, 210] on div "Notes Noah Maghiar's notes + New Note" at bounding box center [505, 202] width 335 height 29
click at [628, 202] on button "+ New Note" at bounding box center [644, 198] width 60 height 20
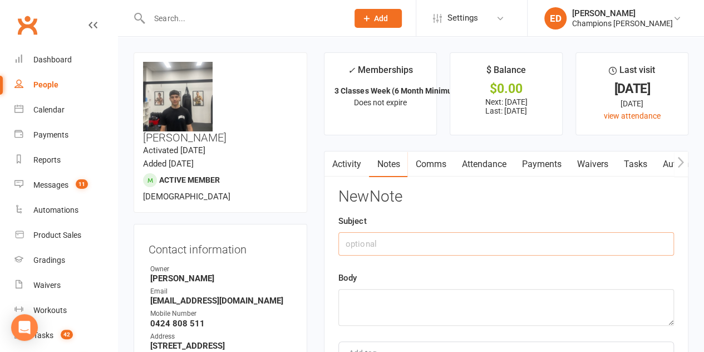
click at [464, 232] on input "text" at bounding box center [505, 243] width 335 height 23
type input "has been working"
click at [412, 289] on textarea at bounding box center [505, 307] width 335 height 37
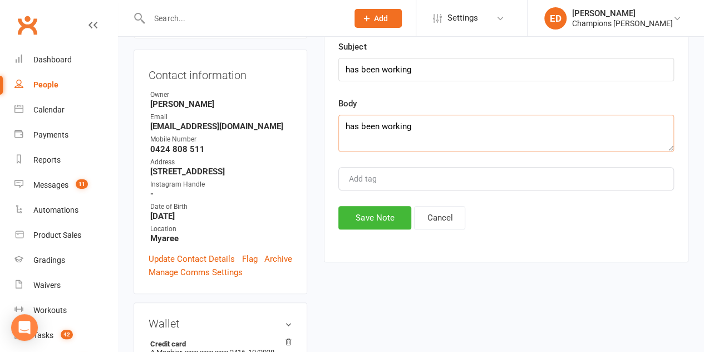
scroll to position [200, 0]
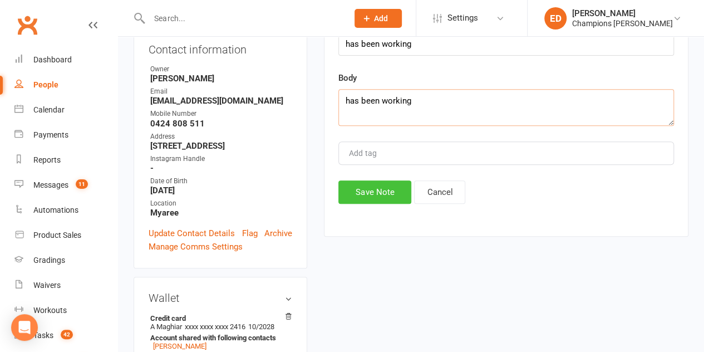
type textarea "has been working"
click at [377, 188] on button "Save Note" at bounding box center [374, 191] width 73 height 23
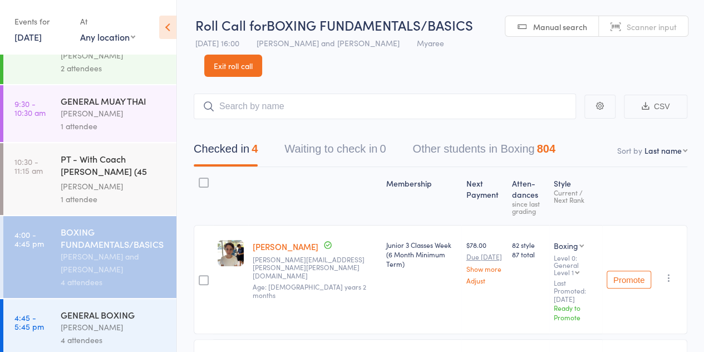
scroll to position [254, 0]
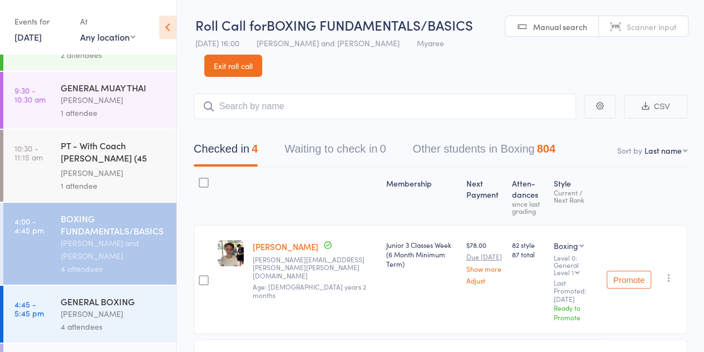
click at [88, 248] on div "[PERSON_NAME] and [PERSON_NAME]" at bounding box center [114, 249] width 106 height 26
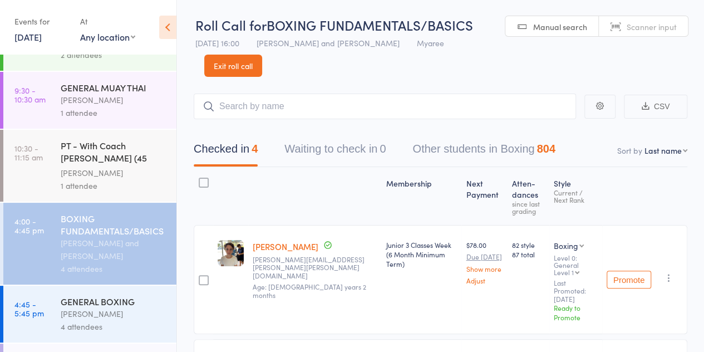
click at [88, 248] on div "[PERSON_NAME] and [PERSON_NAME]" at bounding box center [114, 249] width 106 height 26
click at [93, 230] on div "BOXING FUNDAMENTALS/BASICS" at bounding box center [114, 224] width 106 height 24
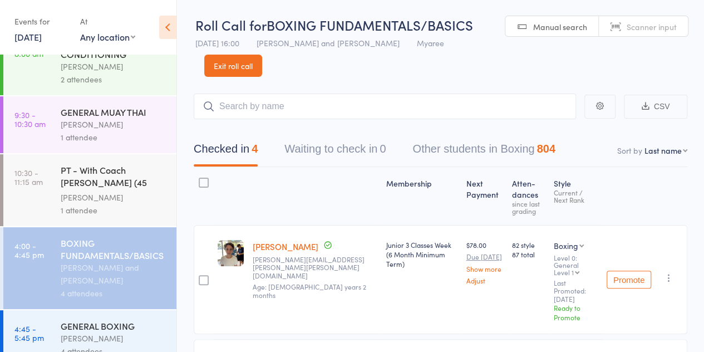
scroll to position [234, 0]
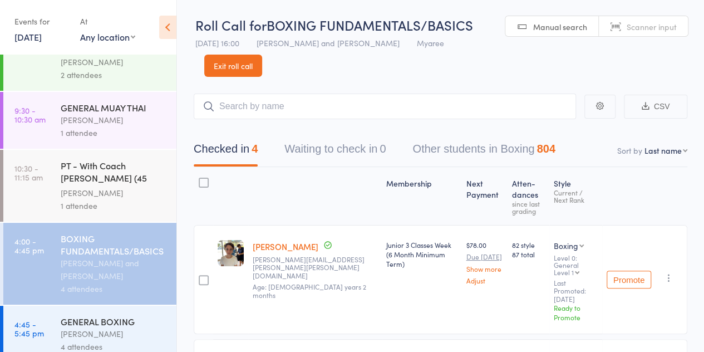
click at [95, 232] on div "BOXING FUNDAMENTALS/BASICS" at bounding box center [114, 244] width 106 height 24
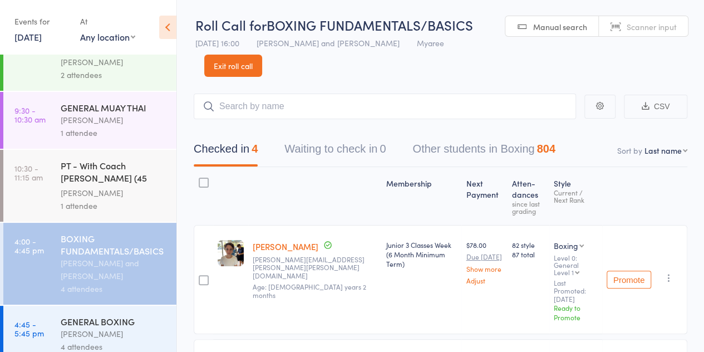
click at [95, 232] on div "BOXING FUNDAMENTALS/BASICS" at bounding box center [114, 244] width 106 height 24
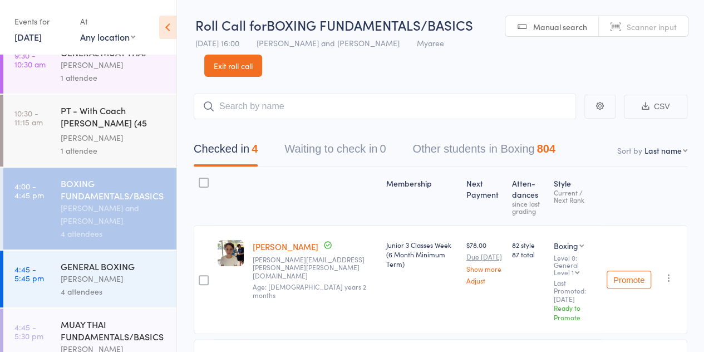
scroll to position [290, 0]
click at [115, 209] on div "[PERSON_NAME] and [PERSON_NAME]" at bounding box center [114, 213] width 106 height 26
